Goal: Information Seeking & Learning: Learn about a topic

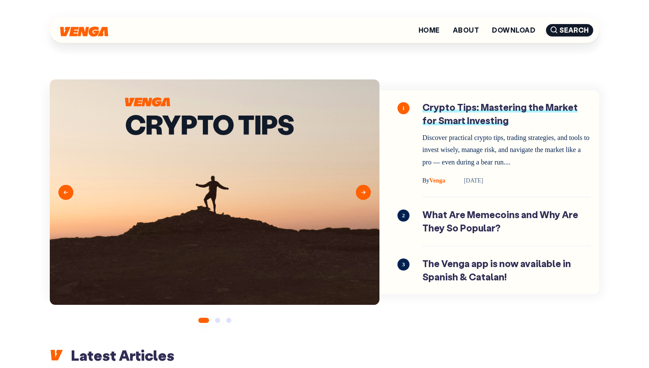
click at [480, 120] on link "Crypto Tips: Mastering the Market for Smart Investing" at bounding box center [506, 143] width 168 height 85
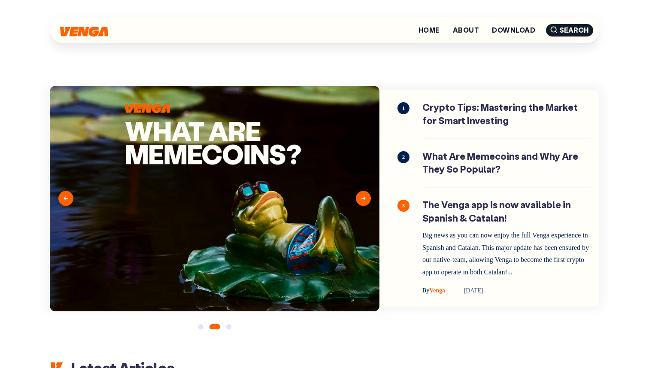
click at [488, 179] on div "1 Crypto Tips: Mastering the Market for Smart Investing Discover practical cryp…" at bounding box center [489, 198] width 220 height 216
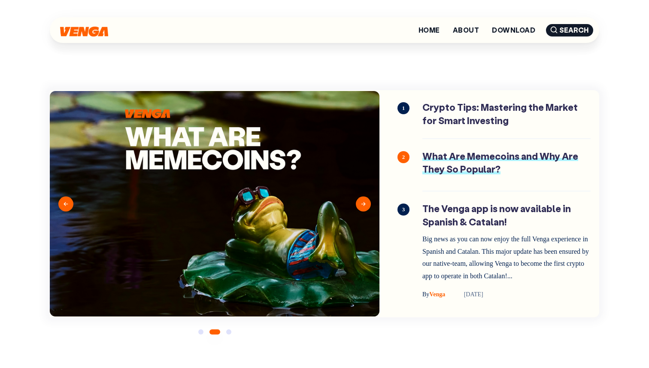
click at [488, 169] on link "What Are Memecoins and Why Are They So Popular?" at bounding box center [506, 165] width 168 height 30
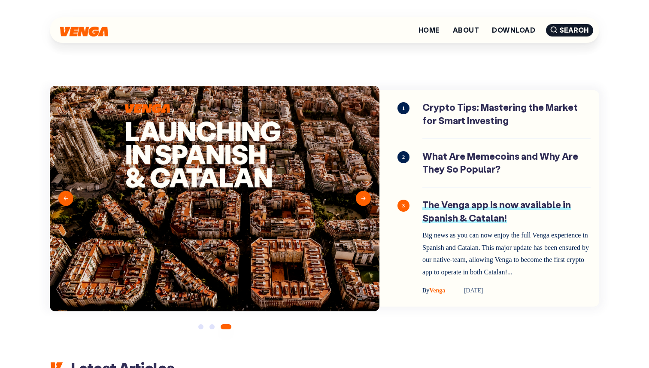
click at [477, 225] on link "The Venga app is now available in Spanish & Catalan!" at bounding box center [506, 246] width 168 height 97
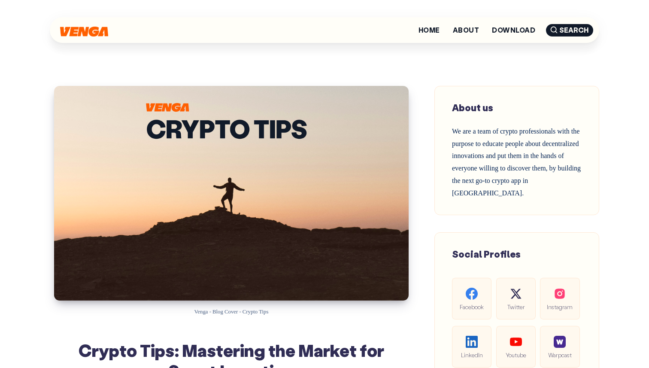
scroll to position [259, 0]
